Goal: Task Accomplishment & Management: Manage account settings

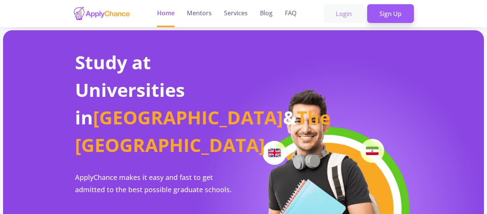
click at [346, 15] on link "Login" at bounding box center [344, 13] width 41 height 19
click at [379, 12] on link "Sign Up" at bounding box center [390, 13] width 47 height 19
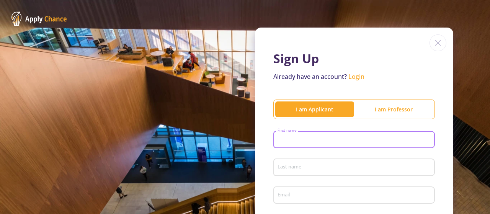
click at [312, 137] on input "First name" at bounding box center [355, 140] width 156 height 7
type input "meta"
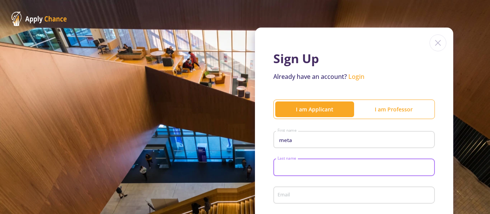
click at [303, 171] on input "Last name" at bounding box center [355, 167] width 156 height 7
type input "geguzyte"
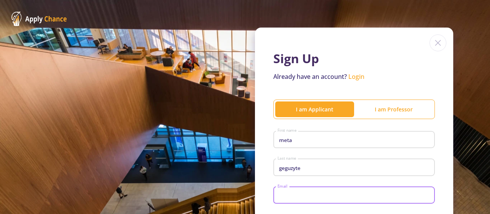
click at [306, 196] on input "Email" at bounding box center [355, 195] width 156 height 7
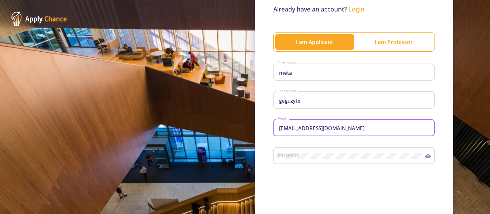
scroll to position [77, 0]
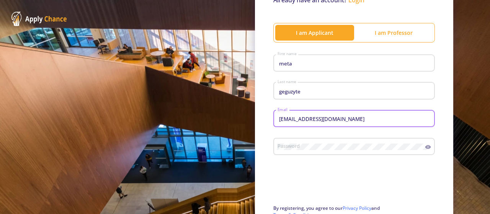
type input "[EMAIL_ADDRESS][DOMAIN_NAME]"
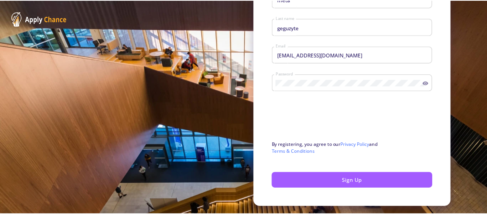
scroll to position [142, 0]
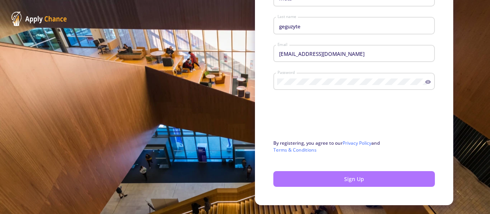
click at [412, 183] on button "Sign Up" at bounding box center [354, 179] width 162 height 16
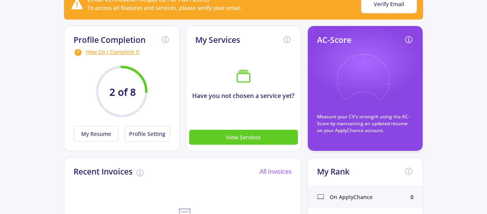
scroll to position [89, 0]
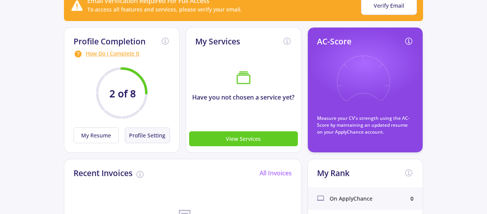
click at [144, 136] on button "Profile Setting" at bounding box center [147, 136] width 45 height 16
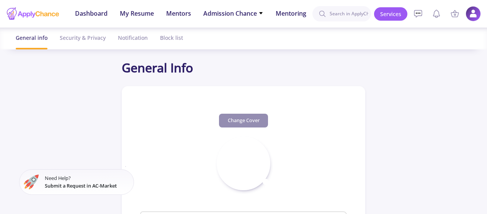
type input "meta geguzyte"
type input "metageguzyte"
type input "[EMAIL_ADDRESS][DOMAIN_NAME]"
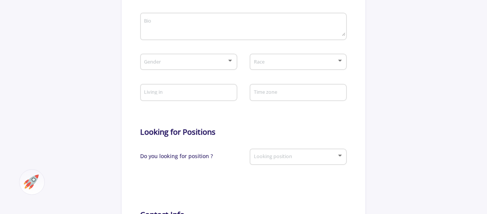
scroll to position [231, 0]
click at [175, 94] on input "Living in" at bounding box center [190, 92] width 92 height 7
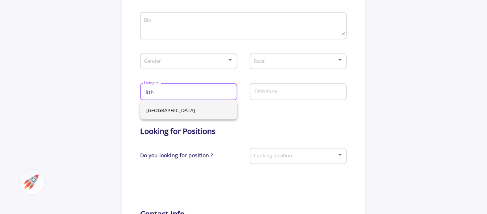
click at [178, 110] on span "[GEOGRAPHIC_DATA]" at bounding box center [188, 110] width 85 height 18
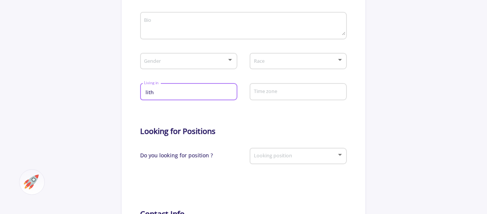
type input "[GEOGRAPHIC_DATA]"
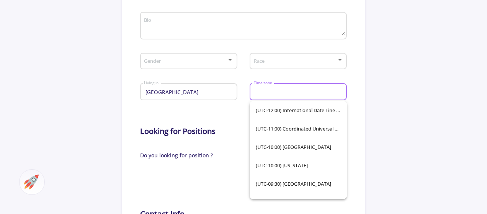
click at [277, 91] on input "Time zone" at bounding box center [300, 92] width 92 height 7
type input "l"
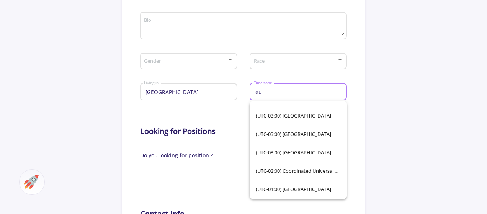
scroll to position [0, 0]
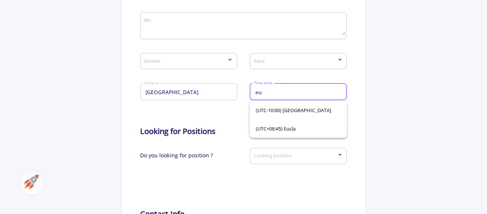
type input "e"
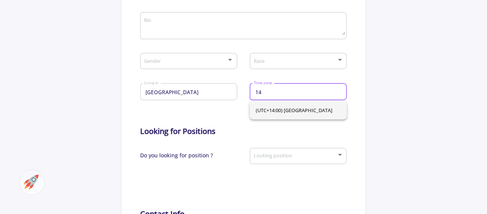
type input "1"
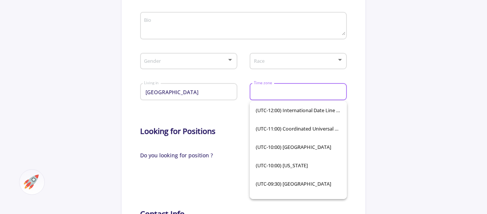
type input "2"
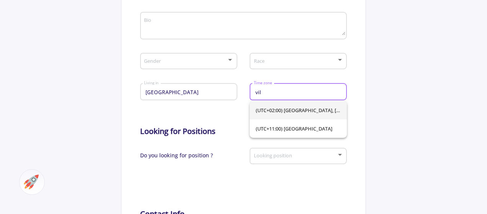
type input "vil"
click at [308, 109] on span "(UTC+02:00) [GEOGRAPHIC_DATA], [GEOGRAPHIC_DATA], [GEOGRAPHIC_DATA], [GEOGRAPHI…" at bounding box center [298, 110] width 85 height 18
type input "(UTC+02:00) [GEOGRAPHIC_DATA], [GEOGRAPHIC_DATA], [GEOGRAPHIC_DATA], [GEOGRAPHI…"
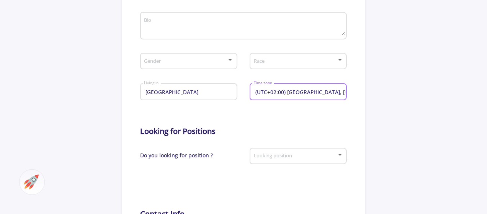
scroll to position [0, 39]
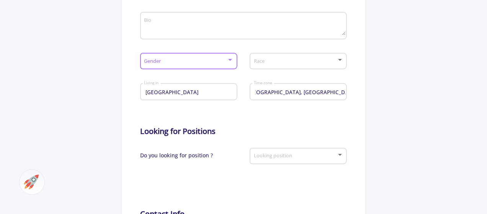
click at [227, 60] on div at bounding box center [230, 60] width 7 height 6
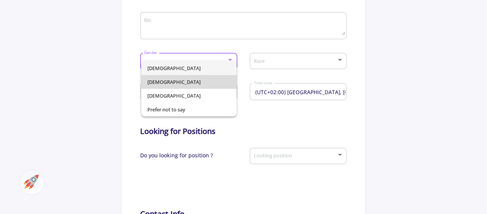
click at [181, 81] on span "[DEMOGRAPHIC_DATA]" at bounding box center [188, 82] width 83 height 14
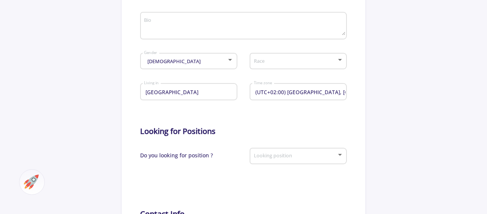
click at [290, 67] on div "Race" at bounding box center [299, 59] width 90 height 19
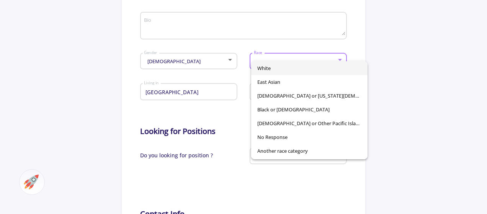
click at [290, 67] on span "White" at bounding box center [309, 68] width 104 height 14
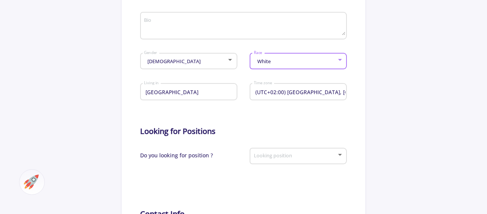
click at [277, 155] on span at bounding box center [295, 156] width 81 height 5
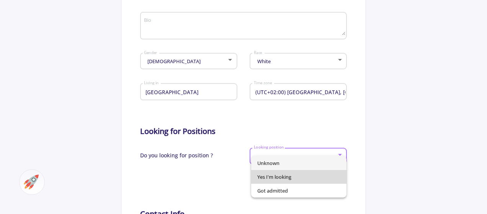
click at [286, 177] on span "Yes I'm looking" at bounding box center [298, 177] width 83 height 14
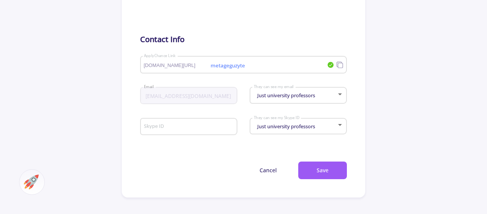
scroll to position [407, 0]
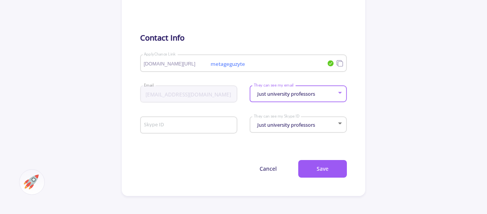
click at [271, 96] on span "Just university professors" at bounding box center [285, 93] width 60 height 7
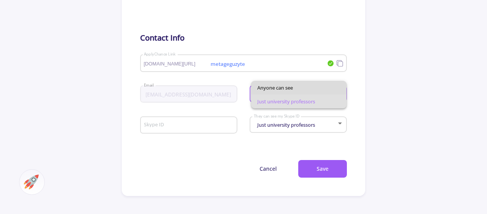
click at [271, 86] on span "Anyone can see" at bounding box center [298, 88] width 83 height 14
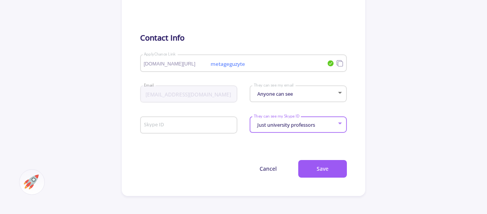
click at [282, 126] on span "Just university professors" at bounding box center [285, 124] width 60 height 7
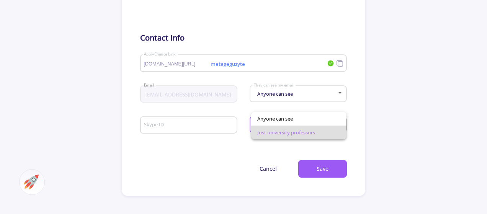
click at [284, 133] on span "Just university professors" at bounding box center [298, 133] width 83 height 14
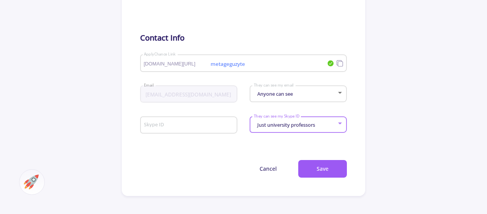
click at [204, 128] on input "Skype ID" at bounding box center [190, 125] width 92 height 7
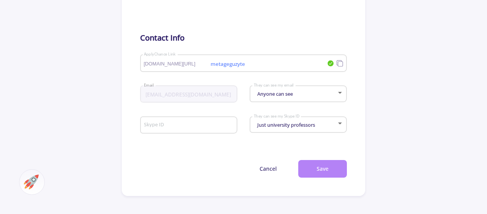
click at [312, 175] on button "Save" at bounding box center [322, 169] width 49 height 18
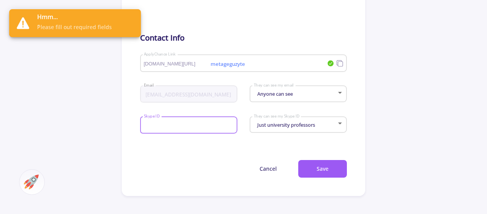
click at [213, 128] on input "Skype ID" at bounding box center [190, 125] width 92 height 7
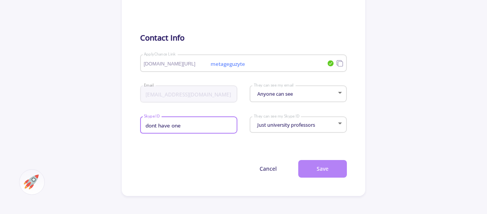
type input "dont have one"
click at [323, 170] on button "Save" at bounding box center [322, 169] width 49 height 18
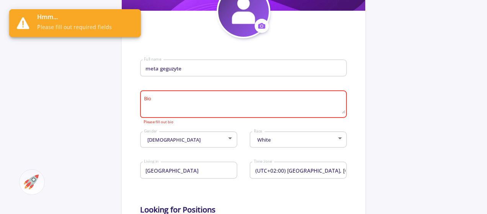
scroll to position [152, 0]
click at [259, 98] on textarea "Bio" at bounding box center [244, 105] width 201 height 18
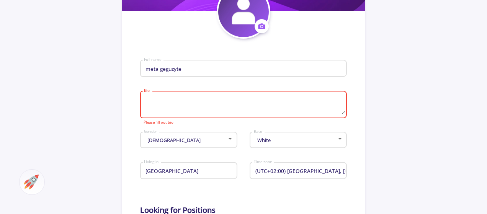
type textarea "]"
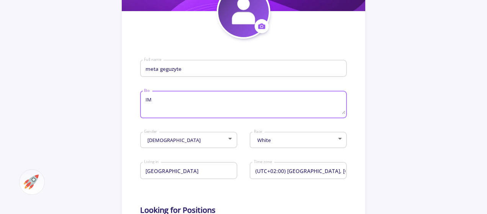
type textarea "I"
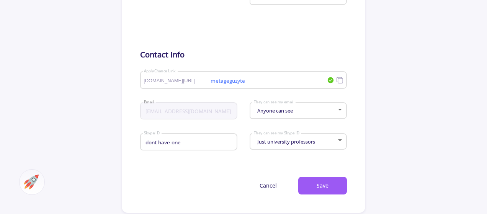
scroll to position [402, 0]
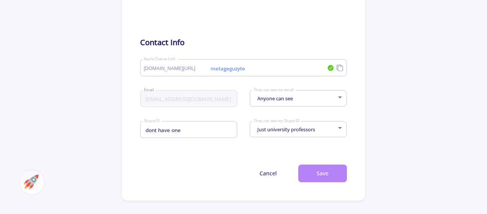
type textarea "Im a high school student, trying to get help to get in a uni."
click at [314, 171] on button "Save" at bounding box center [322, 174] width 49 height 18
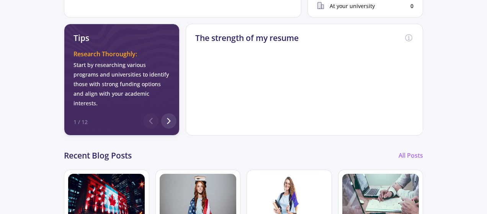
scroll to position [334, 0]
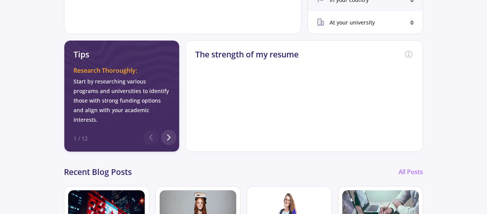
click at [289, 54] on h2 "The strength of my resume" at bounding box center [246, 55] width 103 height 10
click at [332, 66] on foreignobject at bounding box center [304, 101] width 153 height 96
click at [172, 133] on icon at bounding box center [168, 137] width 9 height 9
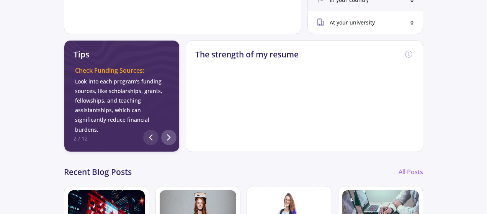
scroll to position [0, 112]
click at [172, 133] on icon at bounding box center [168, 137] width 9 height 9
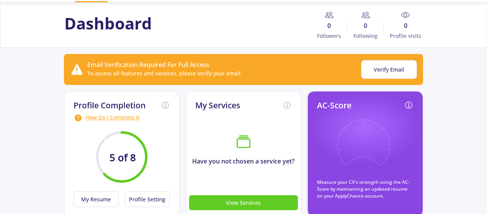
scroll to position [24, 0]
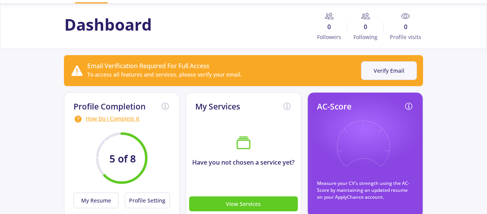
click at [403, 71] on button "Verify Email" at bounding box center [389, 70] width 56 height 19
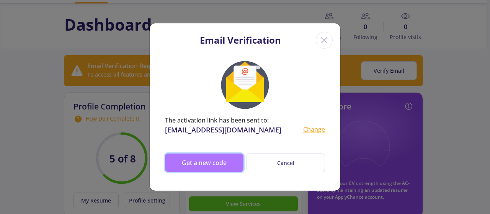
click at [198, 165] on button "Get a new code" at bounding box center [204, 163] width 79 height 18
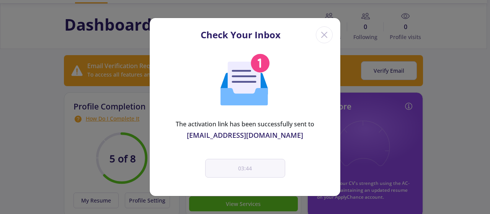
click at [323, 36] on line "Close" at bounding box center [324, 34] width 5 height 5
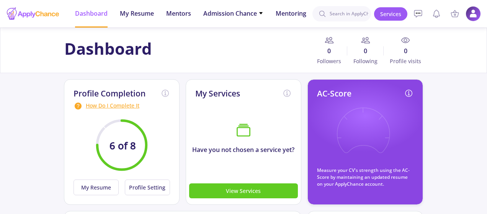
click at [105, 105] on div "How Do I Complete It" at bounding box center [122, 105] width 97 height 9
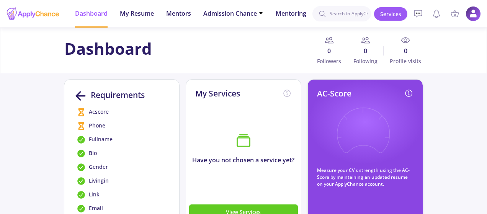
click at [79, 96] on line at bounding box center [81, 96] width 8 height 0
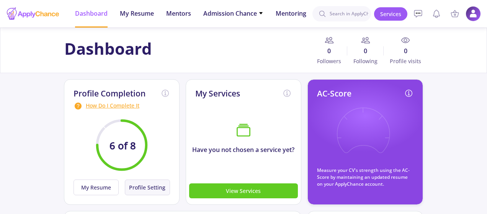
click at [134, 189] on button "Profile Setting" at bounding box center [147, 188] width 45 height 16
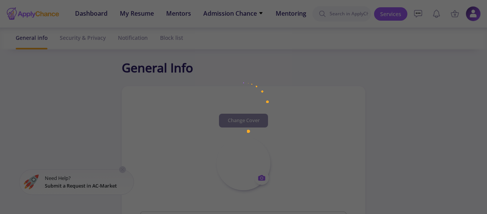
type input "meta geguzyte"
type textarea "Im a high school student, trying to get help to get in a uni."
type input "[GEOGRAPHIC_DATA]"
type input "(UTC+02:00) [GEOGRAPHIC_DATA], [GEOGRAPHIC_DATA], [GEOGRAPHIC_DATA], [GEOGRAPHI…"
type input "metageguzyte"
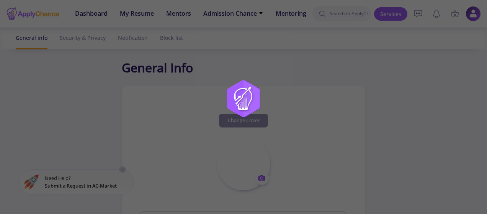
type input "[EMAIL_ADDRESS][DOMAIN_NAME]"
type input "dont have one"
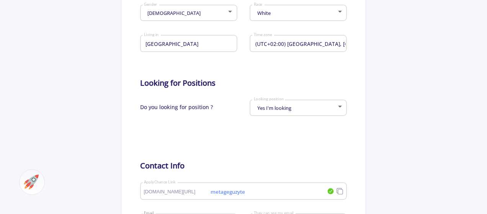
scroll to position [239, 0]
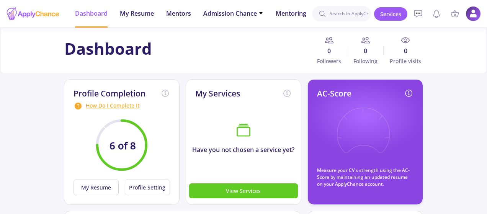
click at [101, 106] on div "How Do I Complete It" at bounding box center [122, 105] width 97 height 9
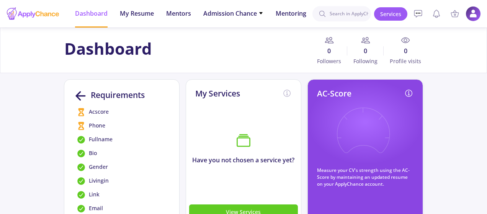
click at [99, 111] on span "Acscore" at bounding box center [99, 112] width 20 height 9
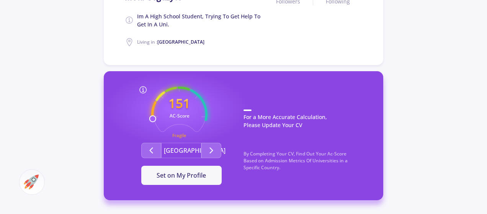
scroll to position [173, 0]
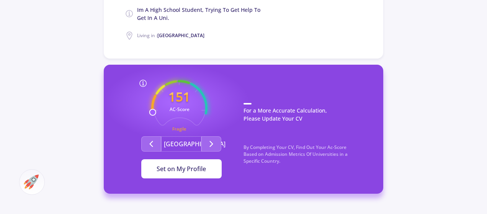
click at [205, 169] on span "Set on My Profile" at bounding box center [181, 169] width 49 height 8
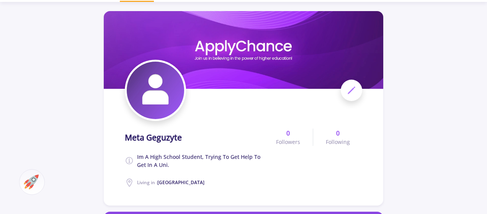
scroll to position [0, 0]
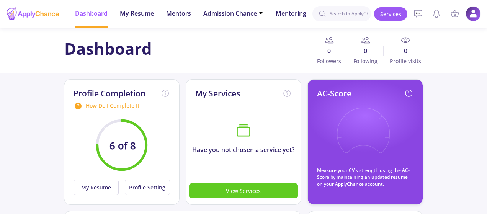
click at [95, 107] on div "How Do I Complete It" at bounding box center [122, 105] width 97 height 9
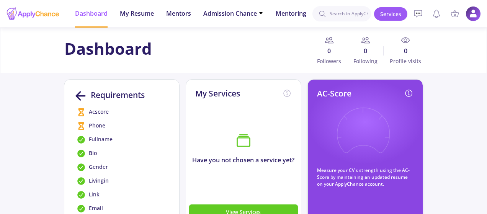
click at [91, 126] on span "Phone" at bounding box center [97, 125] width 16 height 9
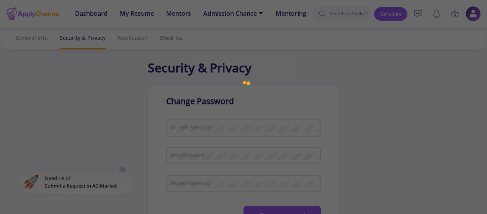
checkbox input "true"
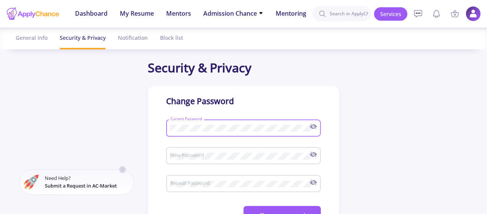
click at [214, 153] on div "New Password" at bounding box center [240, 154] width 140 height 20
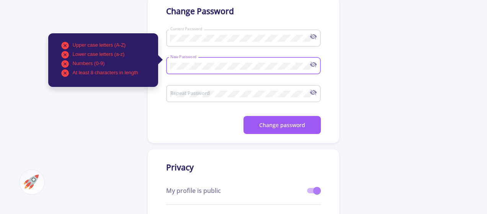
scroll to position [77, 0]
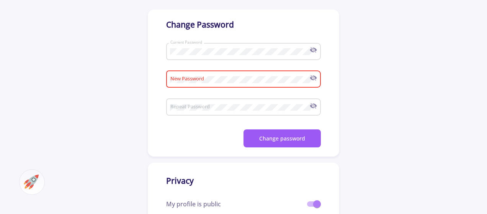
click at [252, 47] on div "Current Password" at bounding box center [240, 50] width 140 height 20
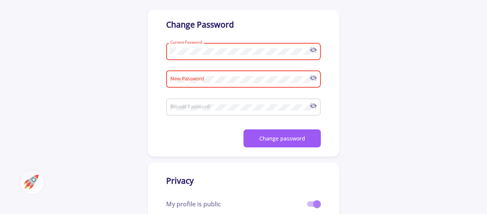
click at [186, 146] on span at bounding box center [204, 138] width 77 height 18
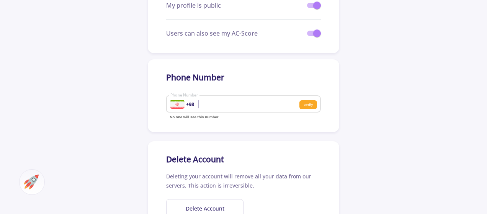
scroll to position [281, 0]
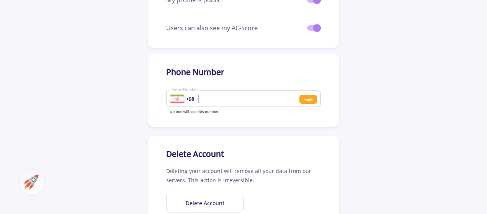
click at [183, 97] on div at bounding box center [177, 99] width 15 height 9
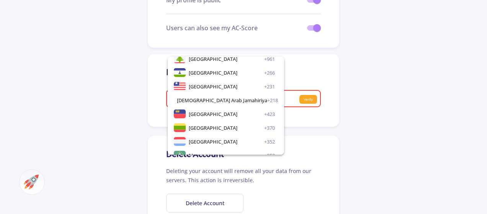
scroll to position [1567, 0]
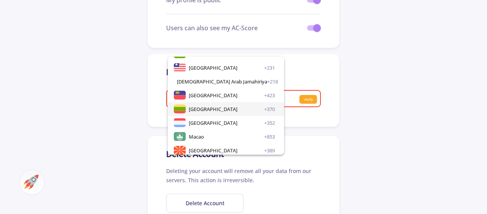
click at [189, 110] on span "[GEOGRAPHIC_DATA]" at bounding box center [213, 109] width 49 height 14
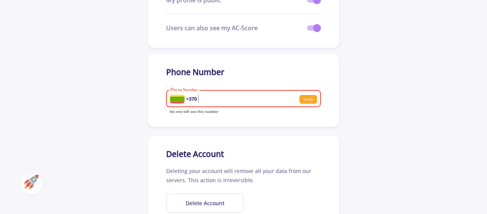
click at [217, 98] on input "Phone Number" at bounding box center [217, 99] width 95 height 7
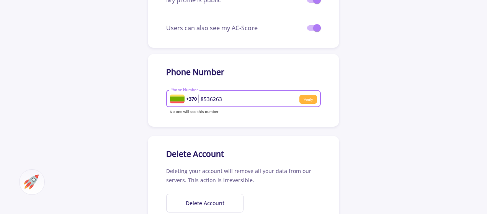
type input "8536263"
click at [305, 103] on small "Verify" at bounding box center [308, 99] width 18 height 9
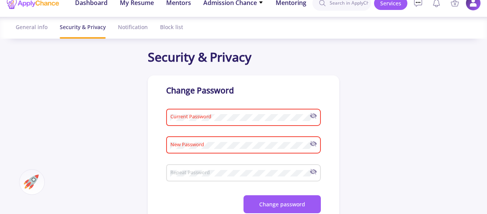
scroll to position [10, 0]
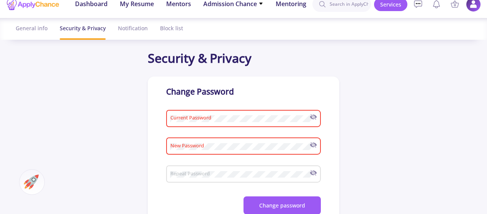
click at [479, 5] on img at bounding box center [473, 4] width 15 height 15
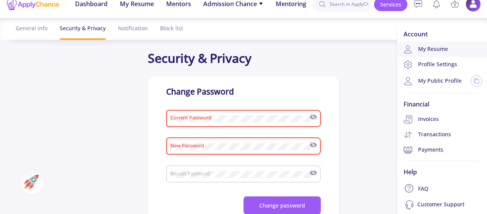
click at [435, 46] on link "My Resume" at bounding box center [443, 49] width 91 height 15
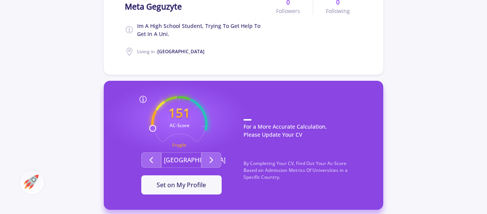
scroll to position [162, 0]
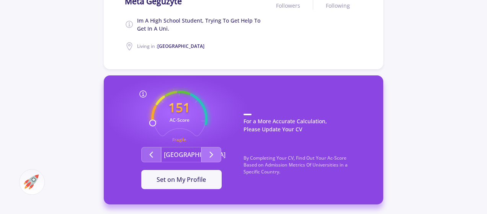
click at [213, 157] on icon "Second group" at bounding box center [211, 154] width 9 height 9
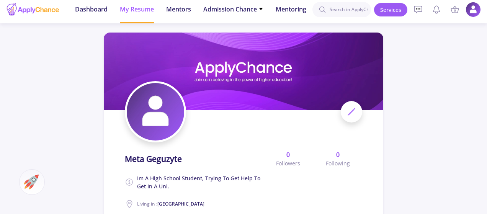
scroll to position [0, 0]
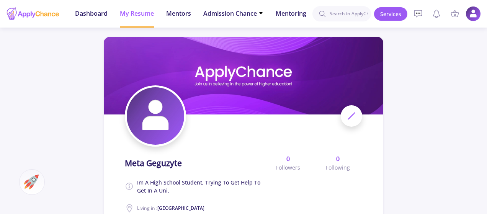
drag, startPoint x: 414, startPoint y: 0, endPoint x: 467, endPoint y: 113, distance: 124.5
